Goal: Use online tool/utility

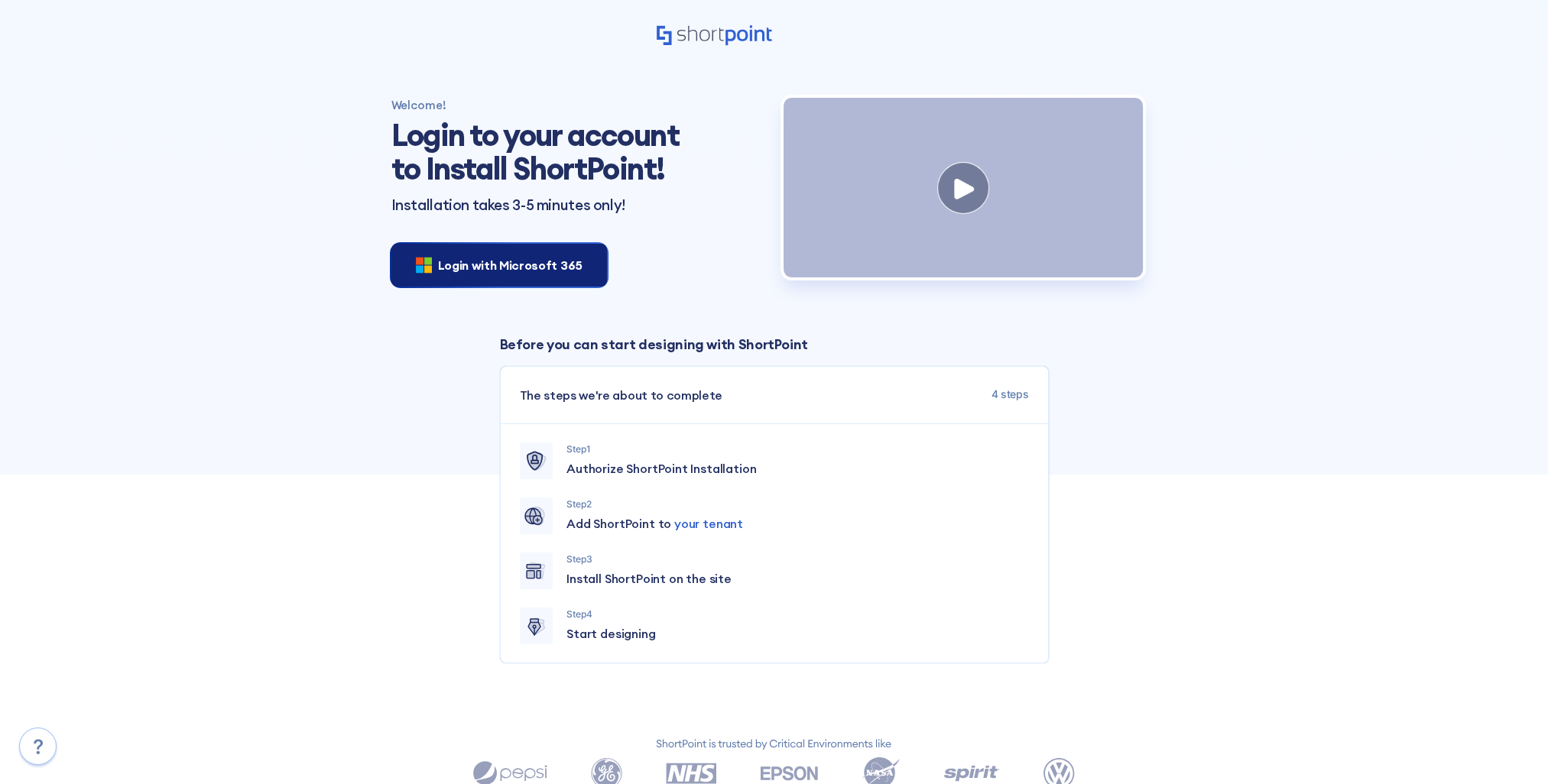
click at [450, 268] on span "Login with Microsoft 365" at bounding box center [510, 265] width 145 height 18
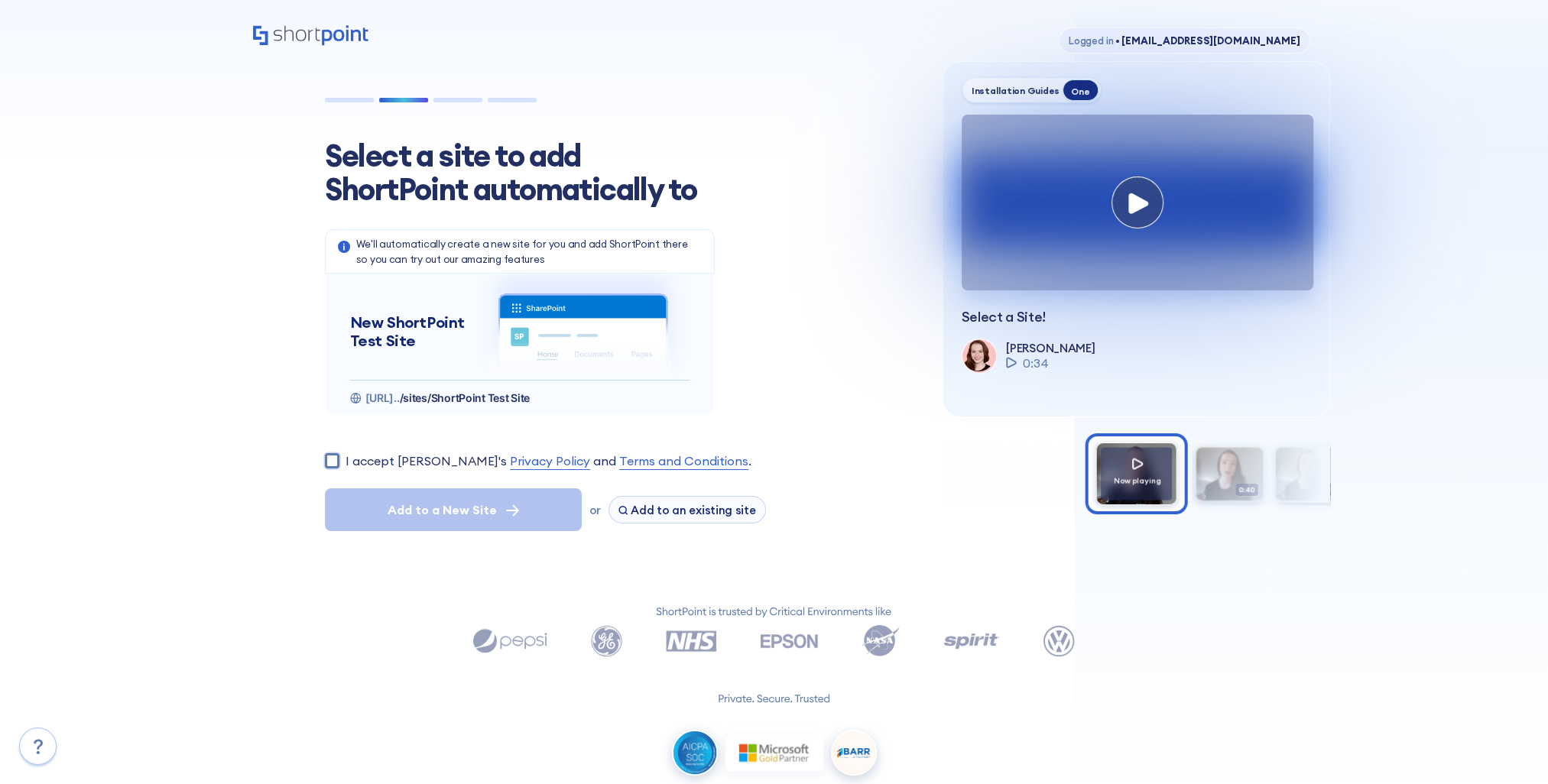
click at [336, 457] on input "I accept [PERSON_NAME]'s Privacy Policy and Terms and Conditions ." at bounding box center [332, 461] width 14 height 14
checkbox input "true"
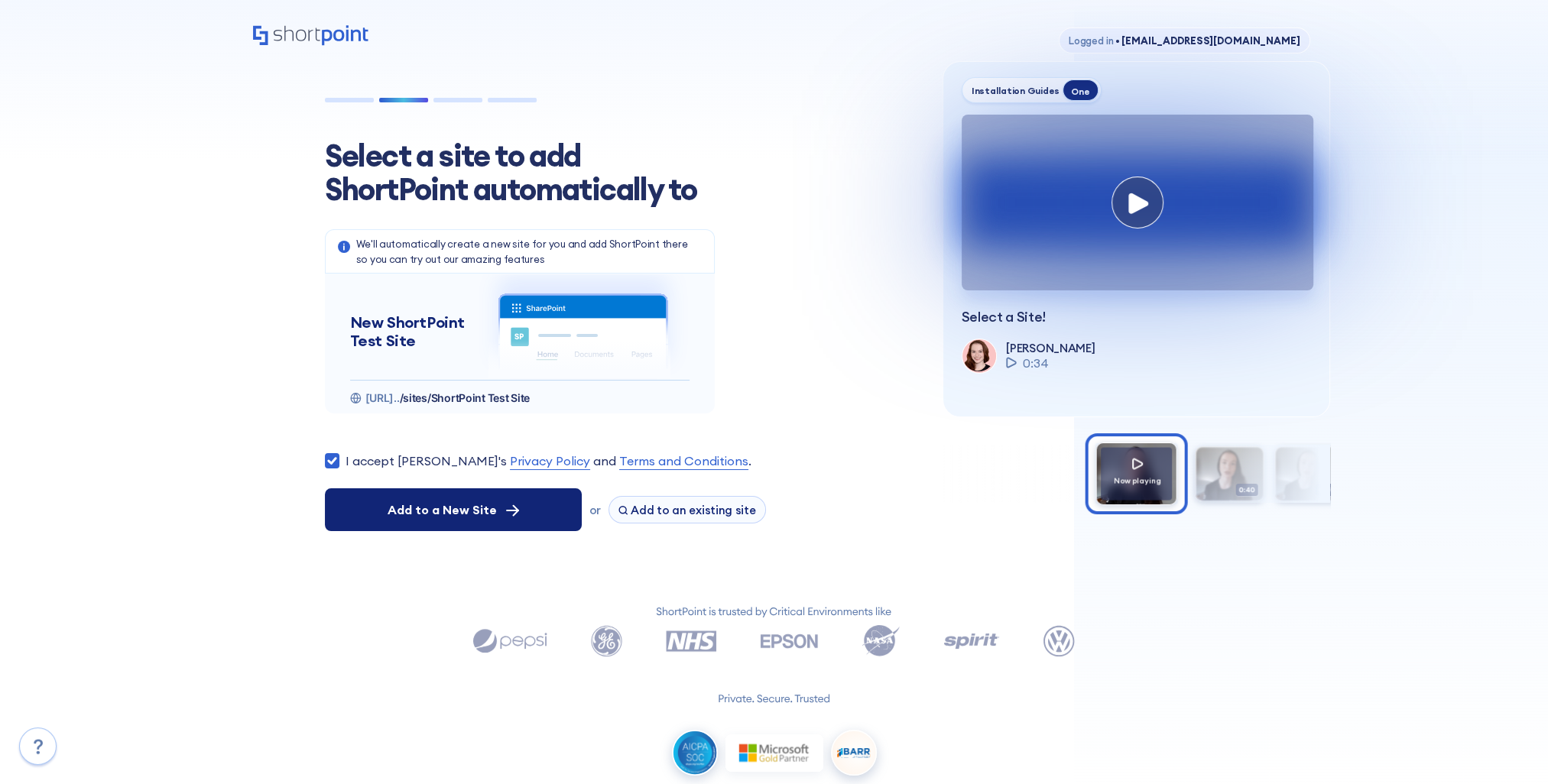
click at [481, 514] on span "Add to a New Site" at bounding box center [442, 510] width 109 height 18
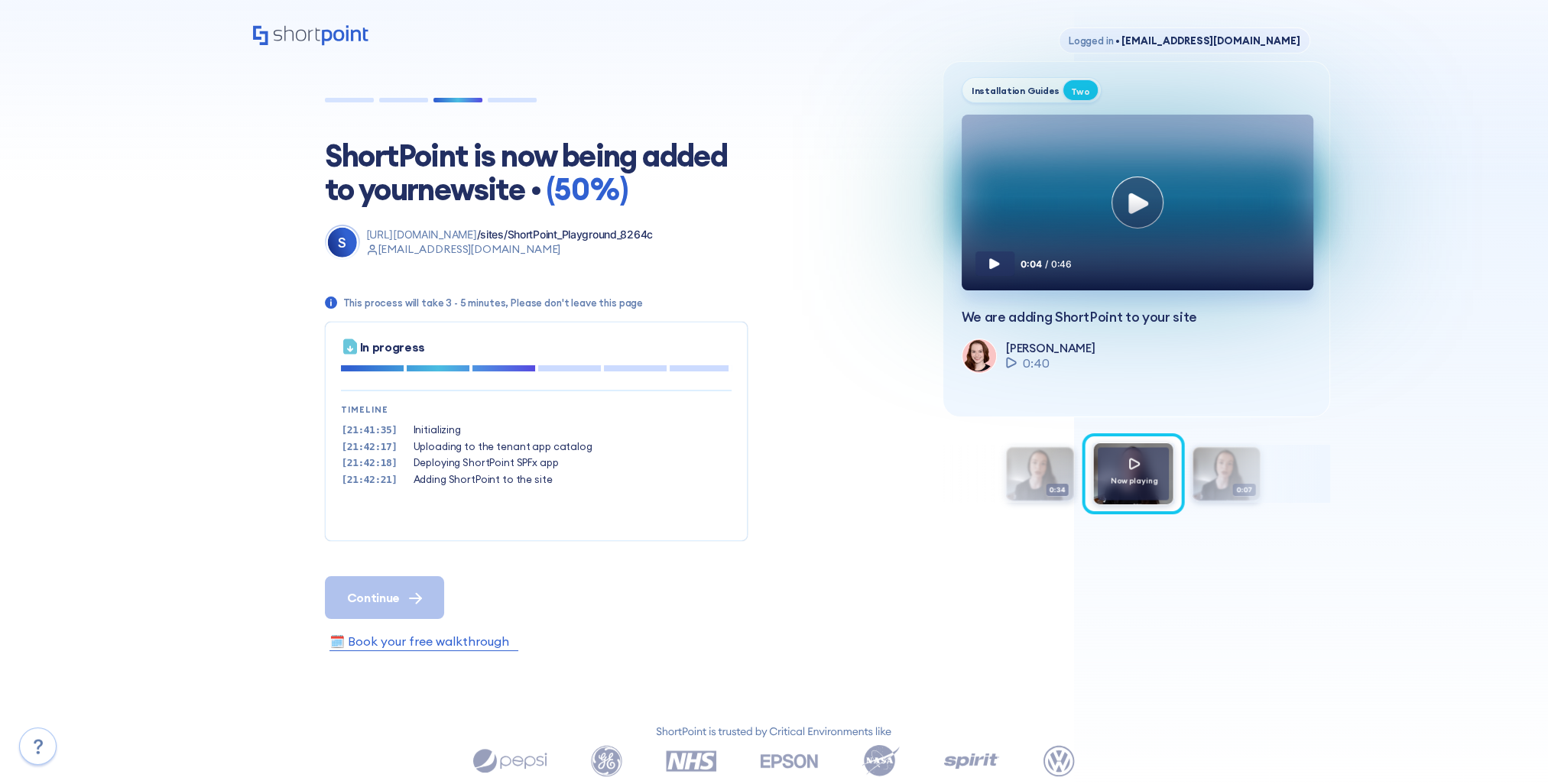
scroll to position [46, 0]
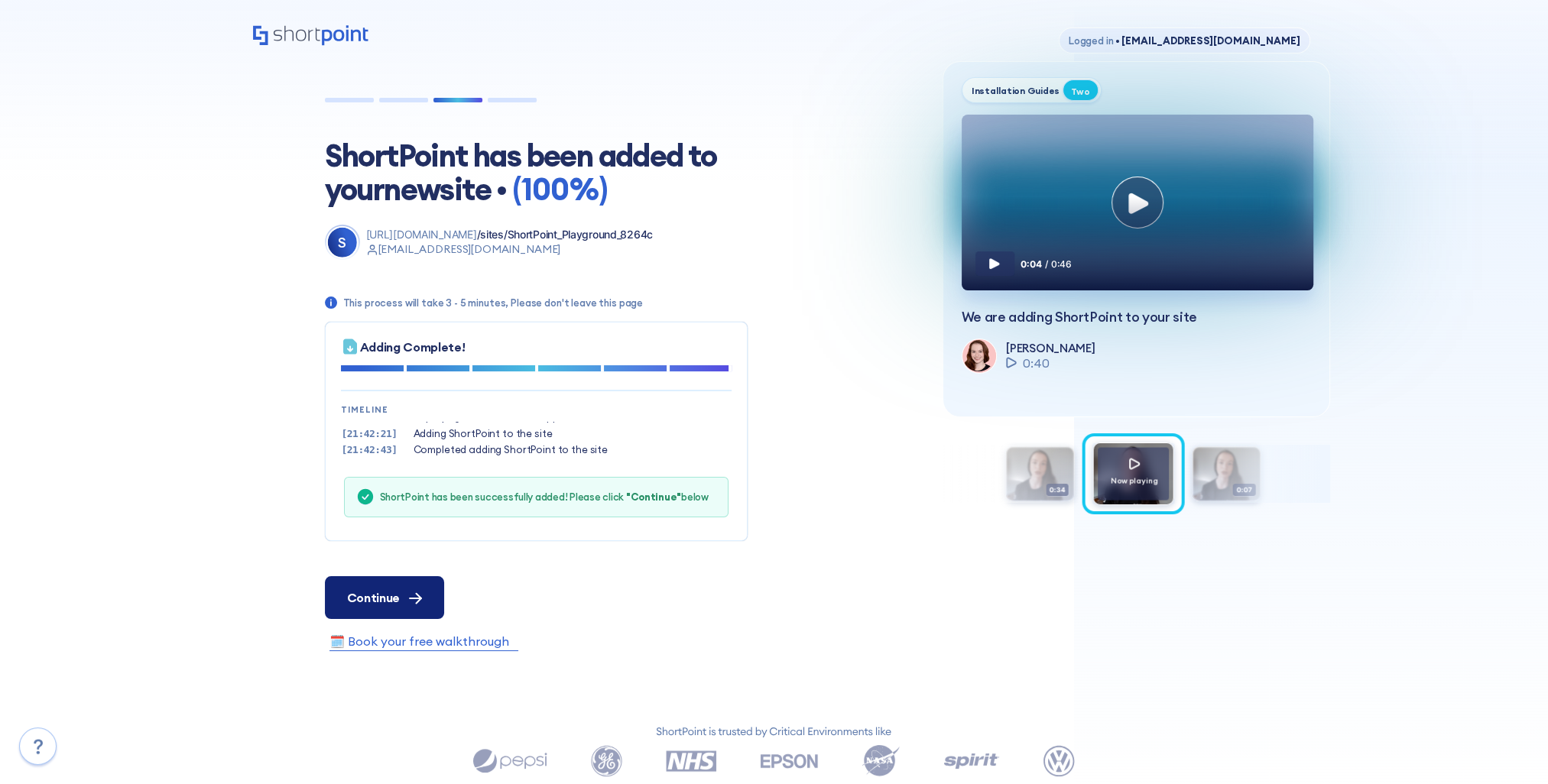
click at [398, 616] on button "Continue" at bounding box center [385, 597] width 120 height 43
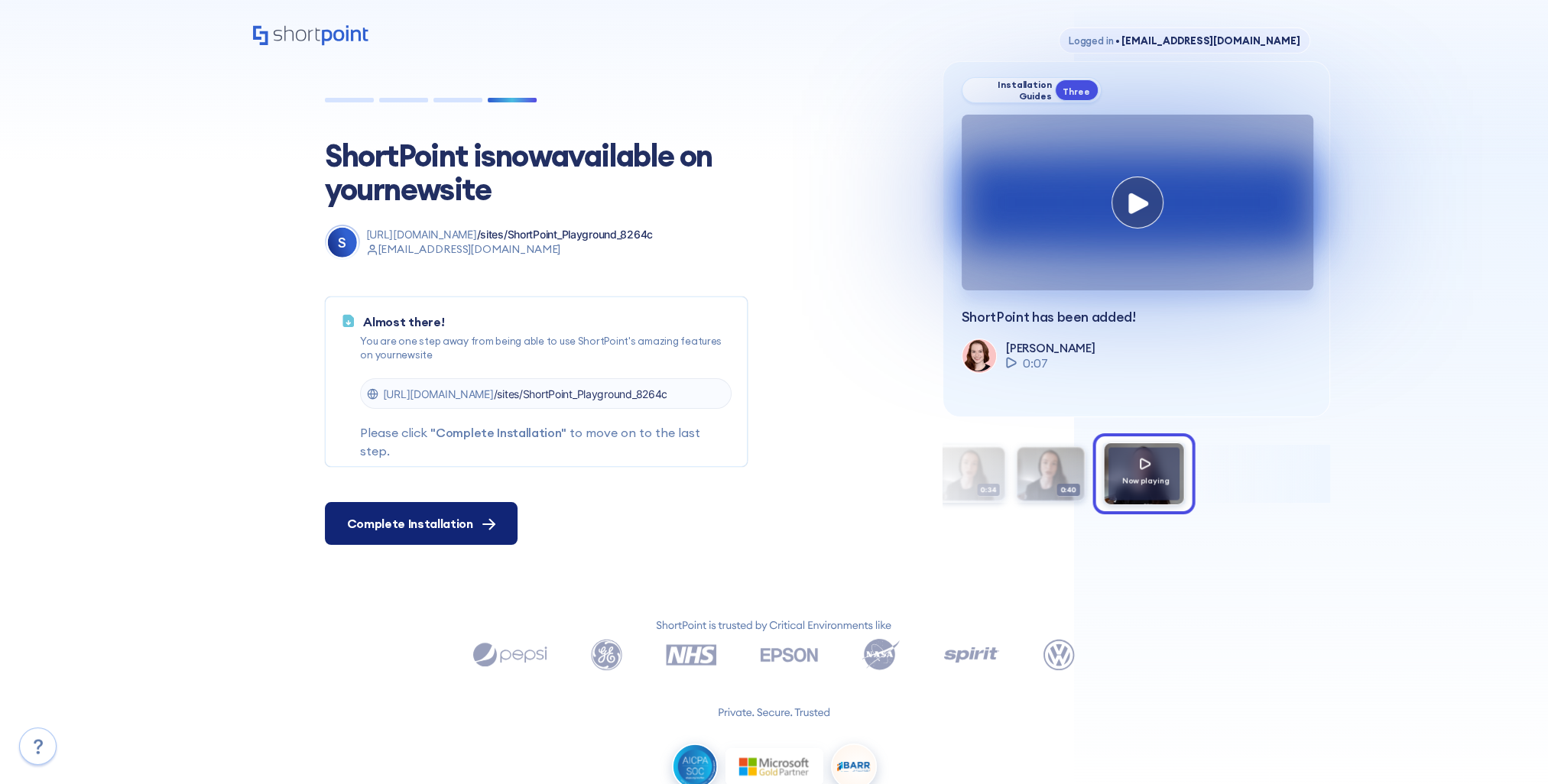
click at [442, 523] on span "Complete Installation" at bounding box center [409, 523] width 126 height 18
